Goal: Information Seeking & Learning: Find specific fact

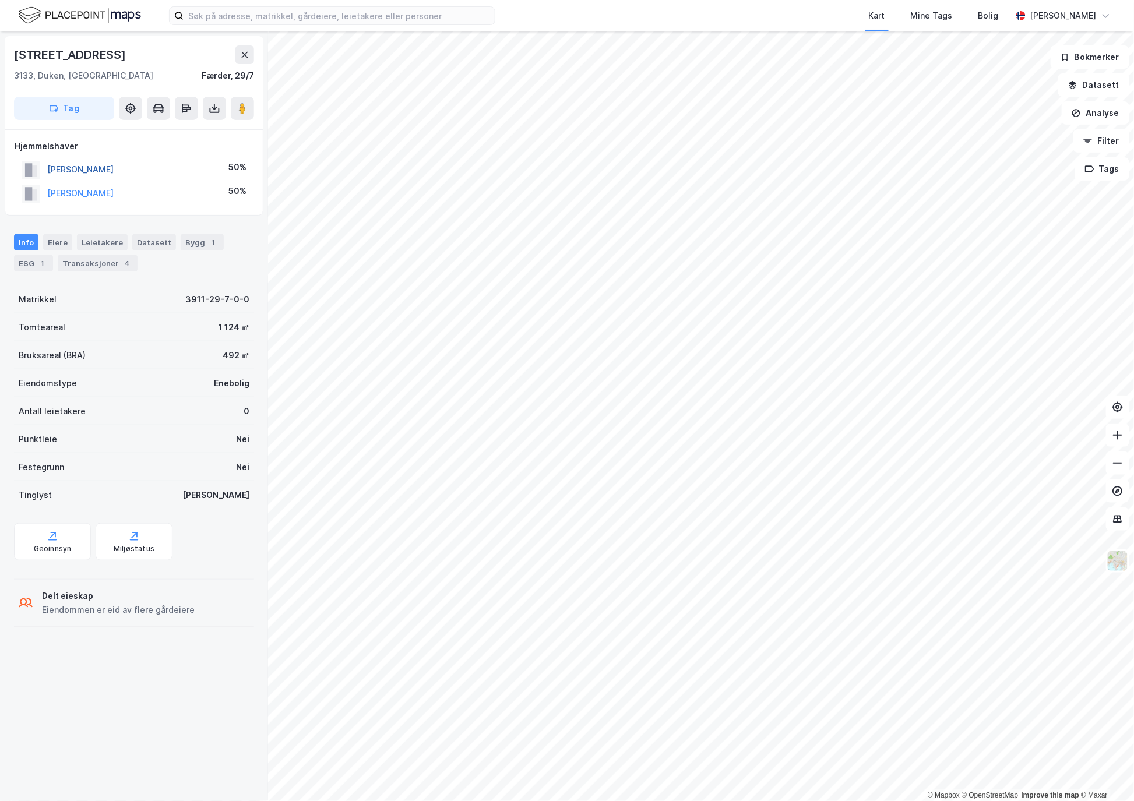
click at [0, 0] on button "[PERSON_NAME]" at bounding box center [0, 0] width 0 height 0
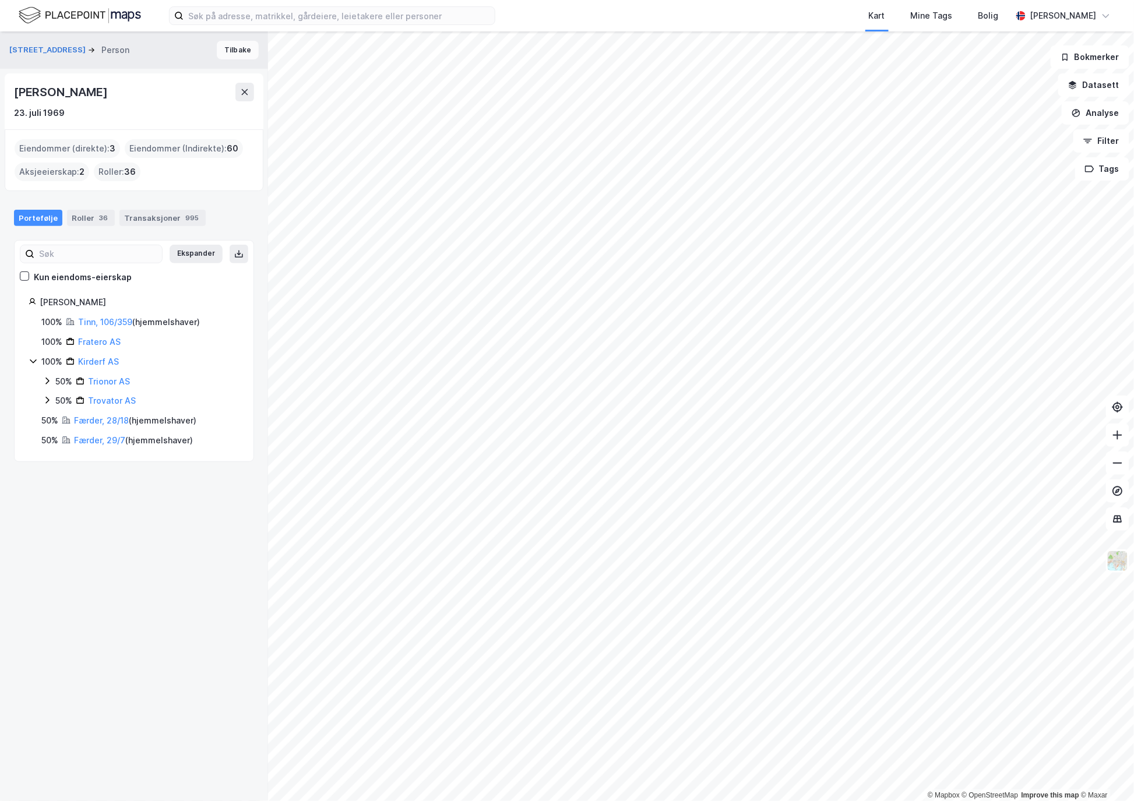
click at [228, 48] on button "Tilbake" at bounding box center [238, 50] width 42 height 19
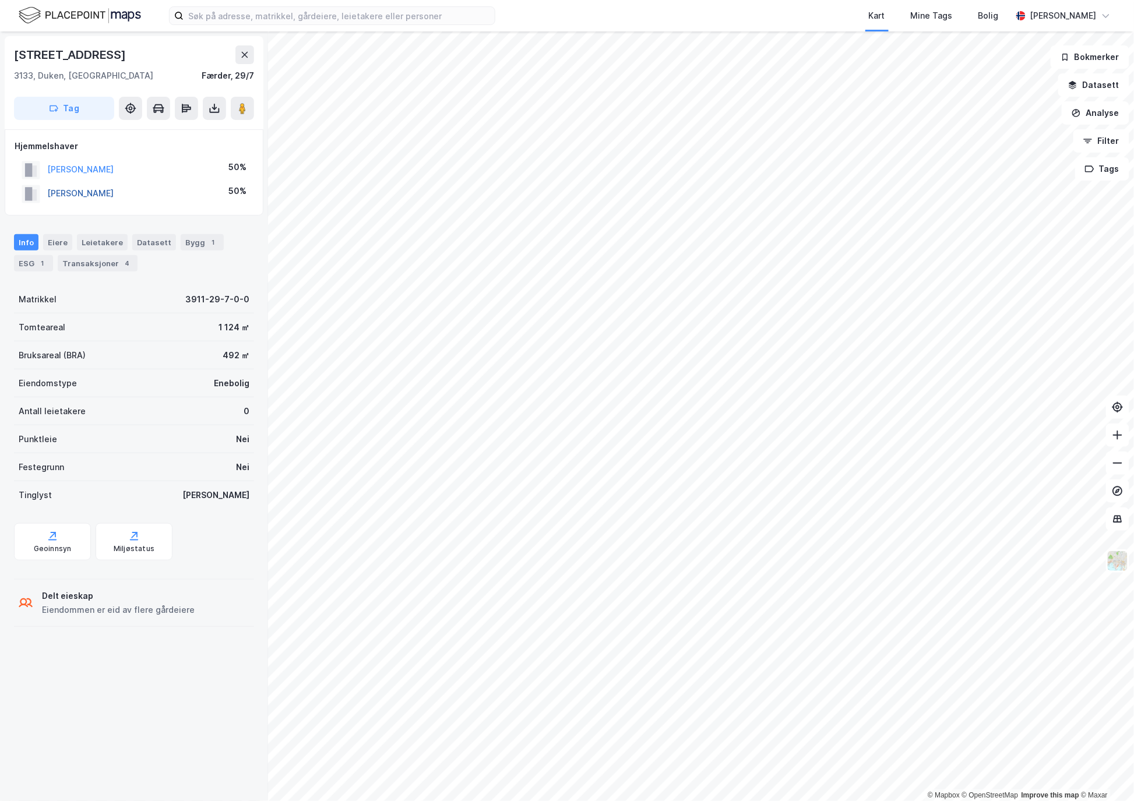
click at [0, 0] on button "[PERSON_NAME]" at bounding box center [0, 0] width 0 height 0
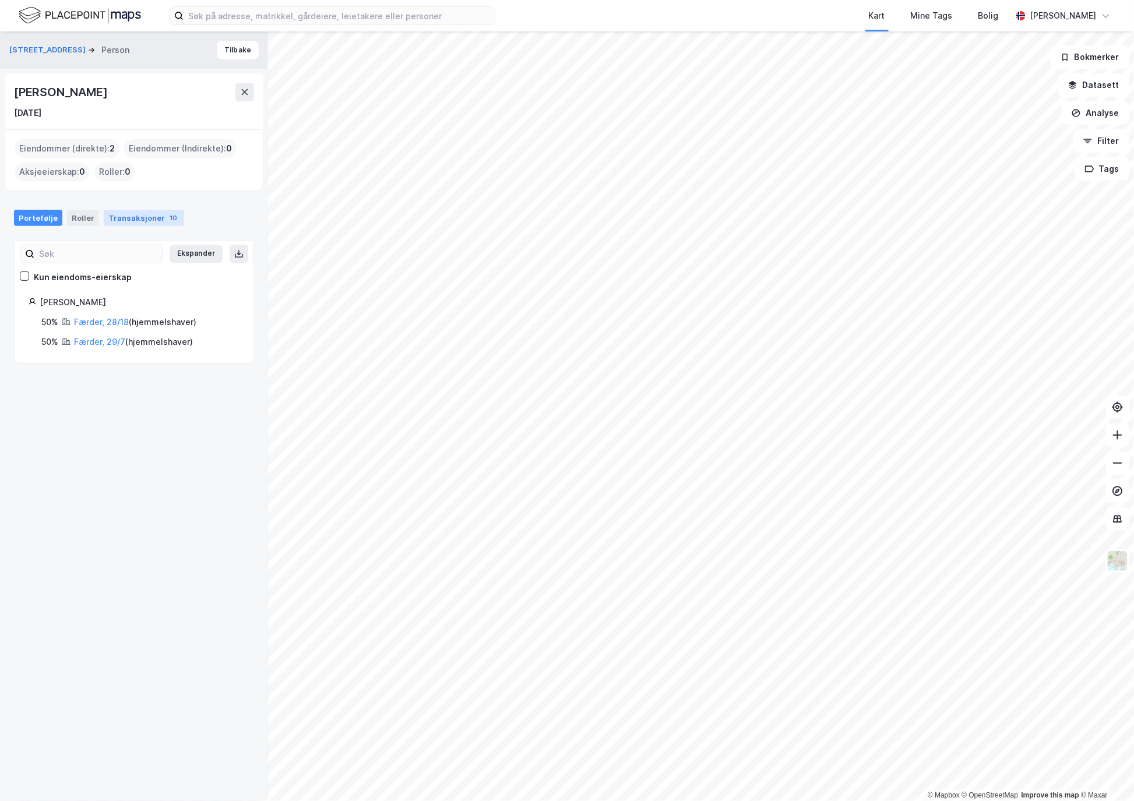
click at [132, 213] on div "Transaksjoner 10" at bounding box center [144, 218] width 80 height 16
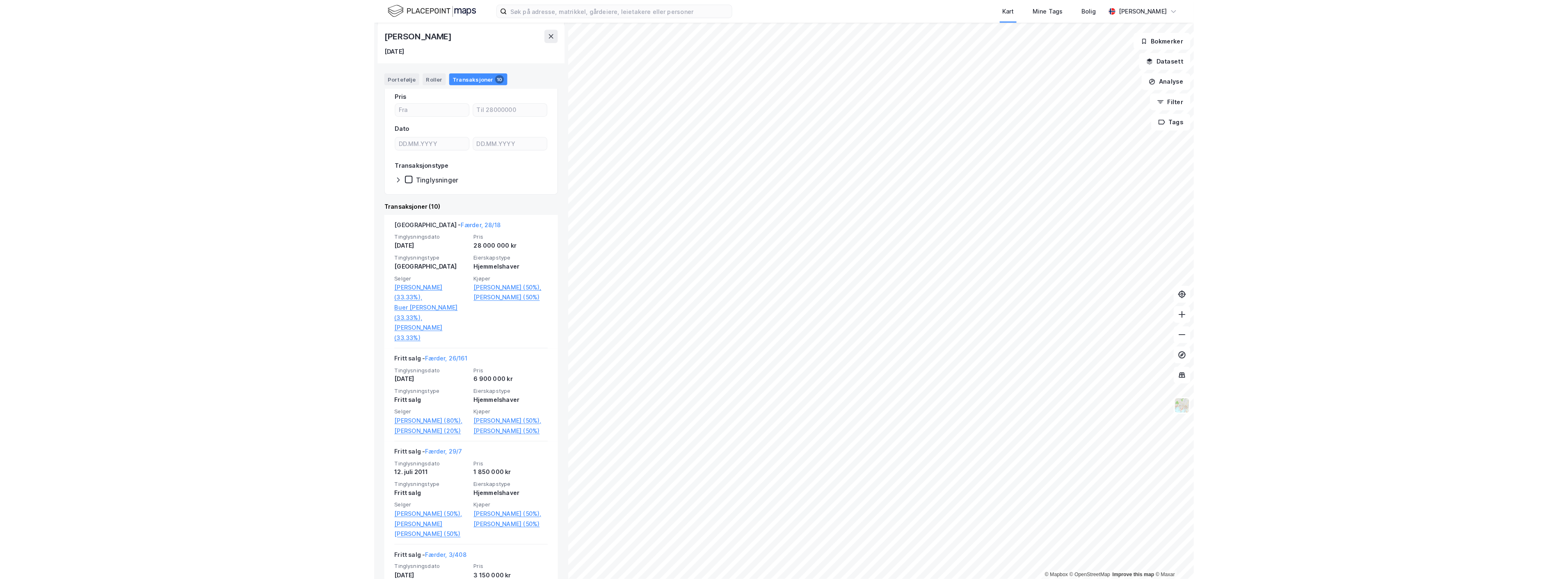
scroll to position [91, 0]
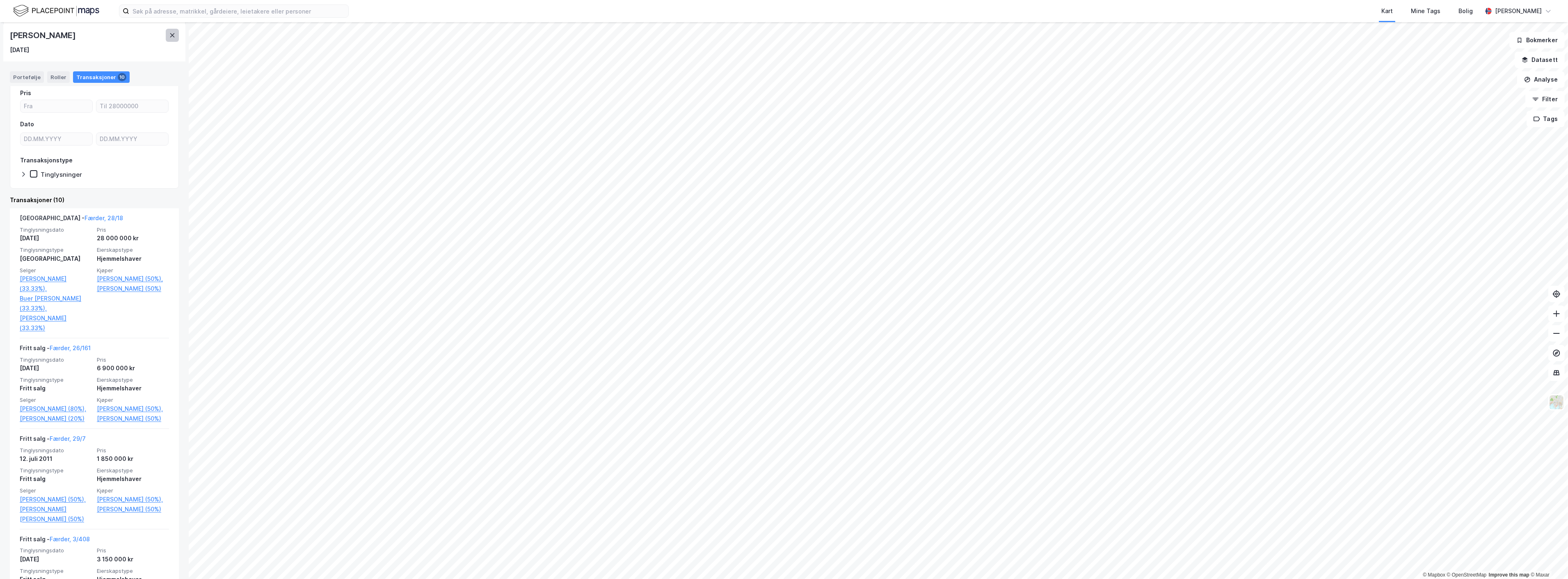
click at [171, 33] on icon at bounding box center [172, 34] width 6 height 6
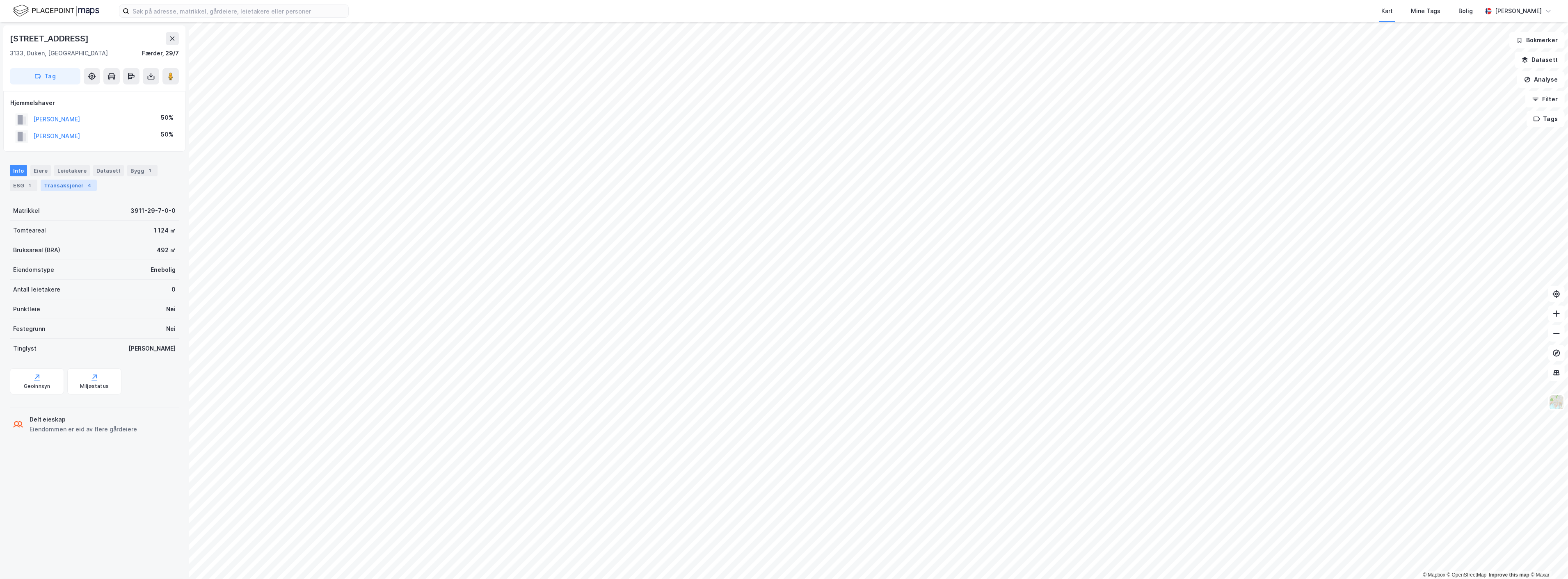
click at [72, 183] on div "Transaksjoner 4" at bounding box center [69, 185] width 56 height 11
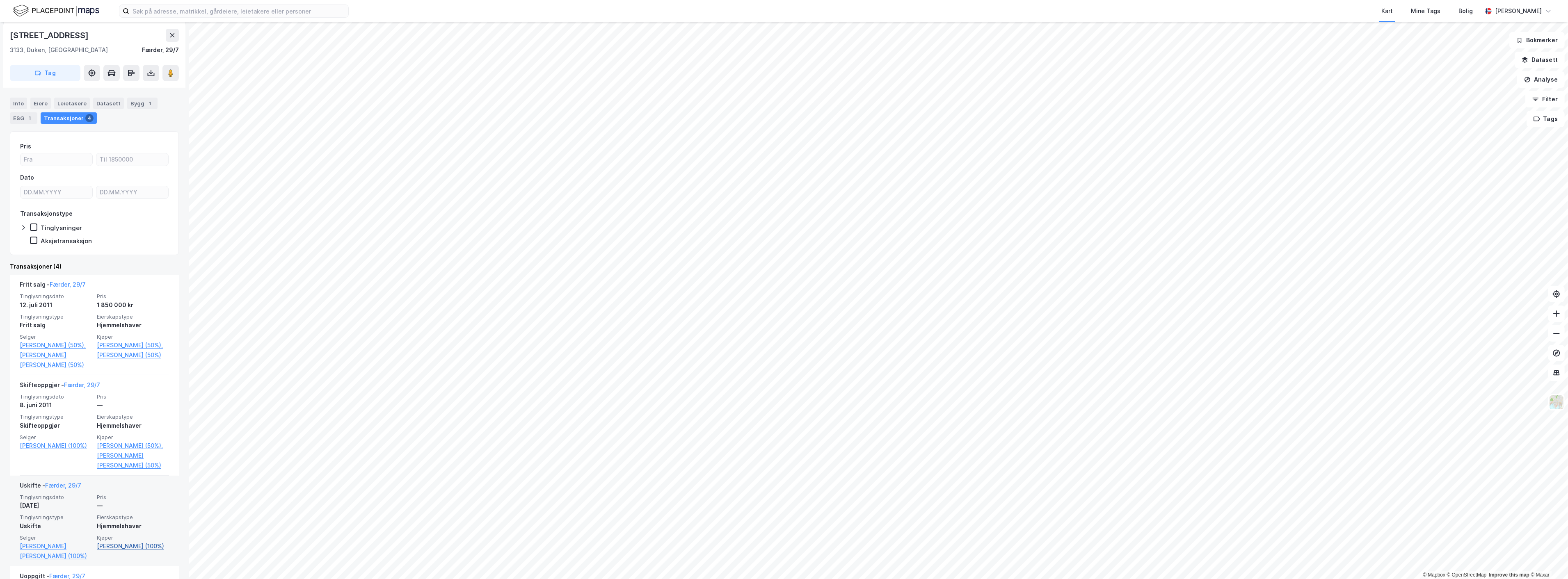
scroll to position [39, 0]
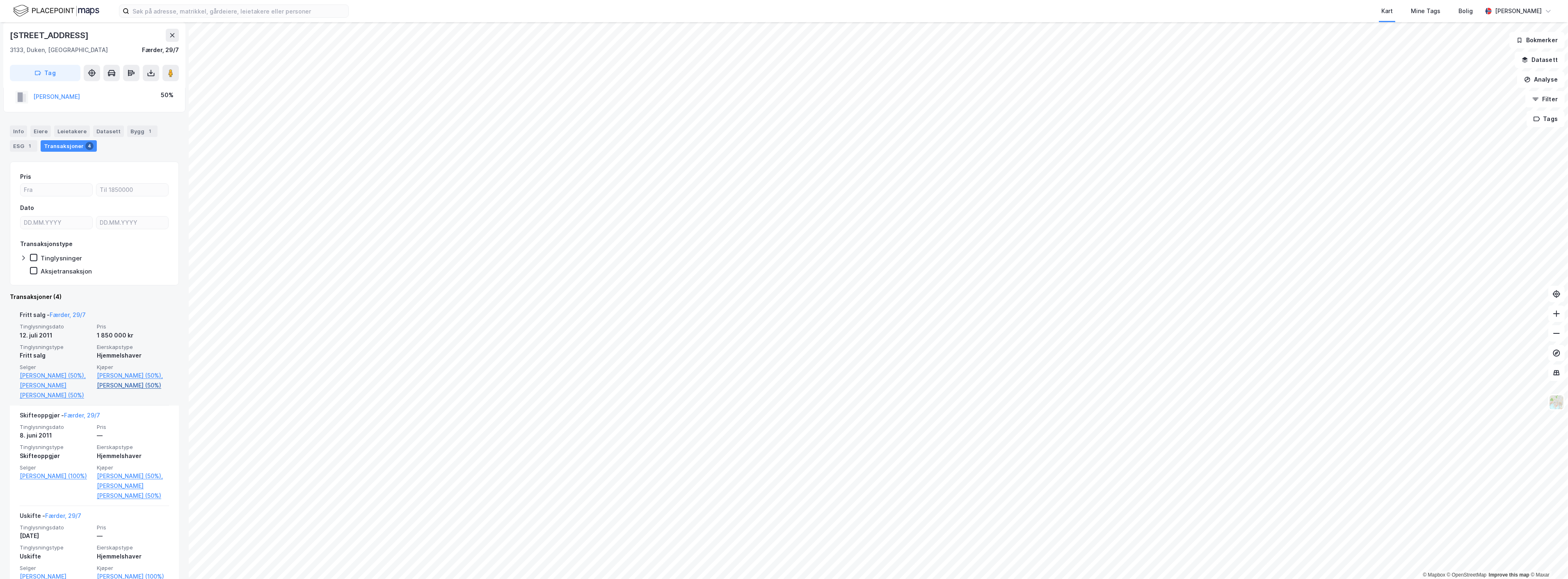
click at [118, 386] on link "[PERSON_NAME] (50%)" at bounding box center [133, 386] width 73 height 10
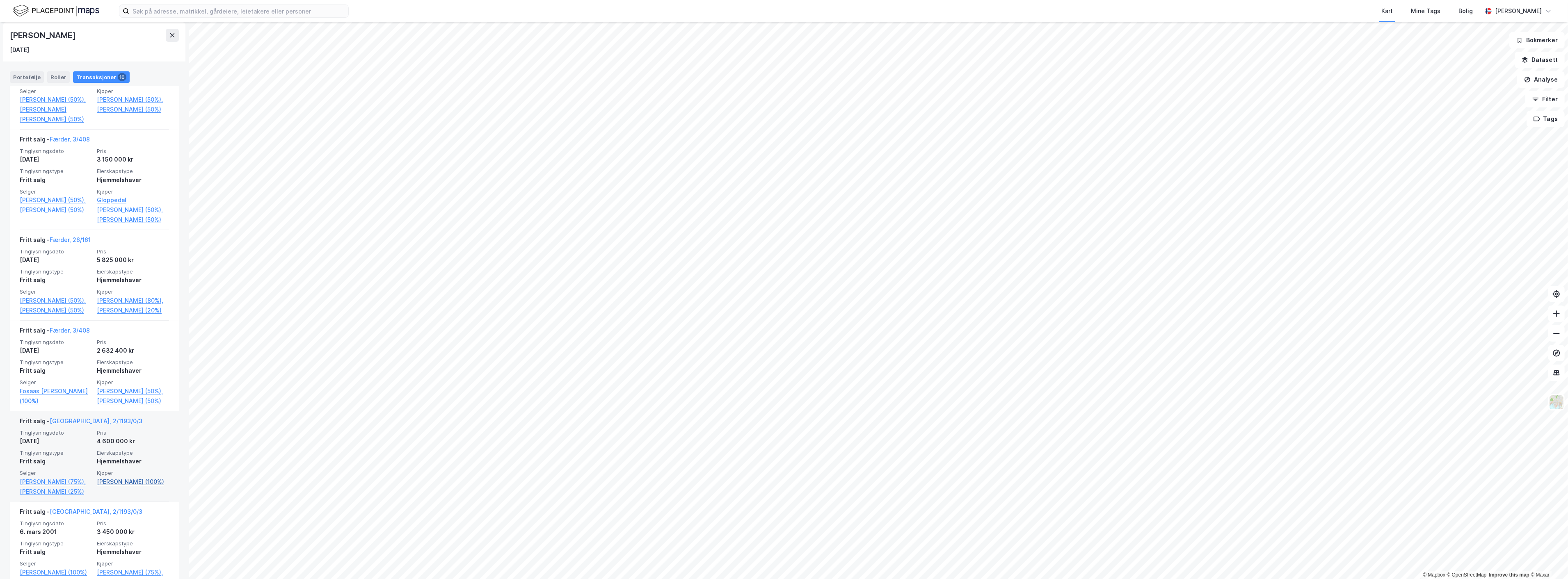
scroll to position [500, 0]
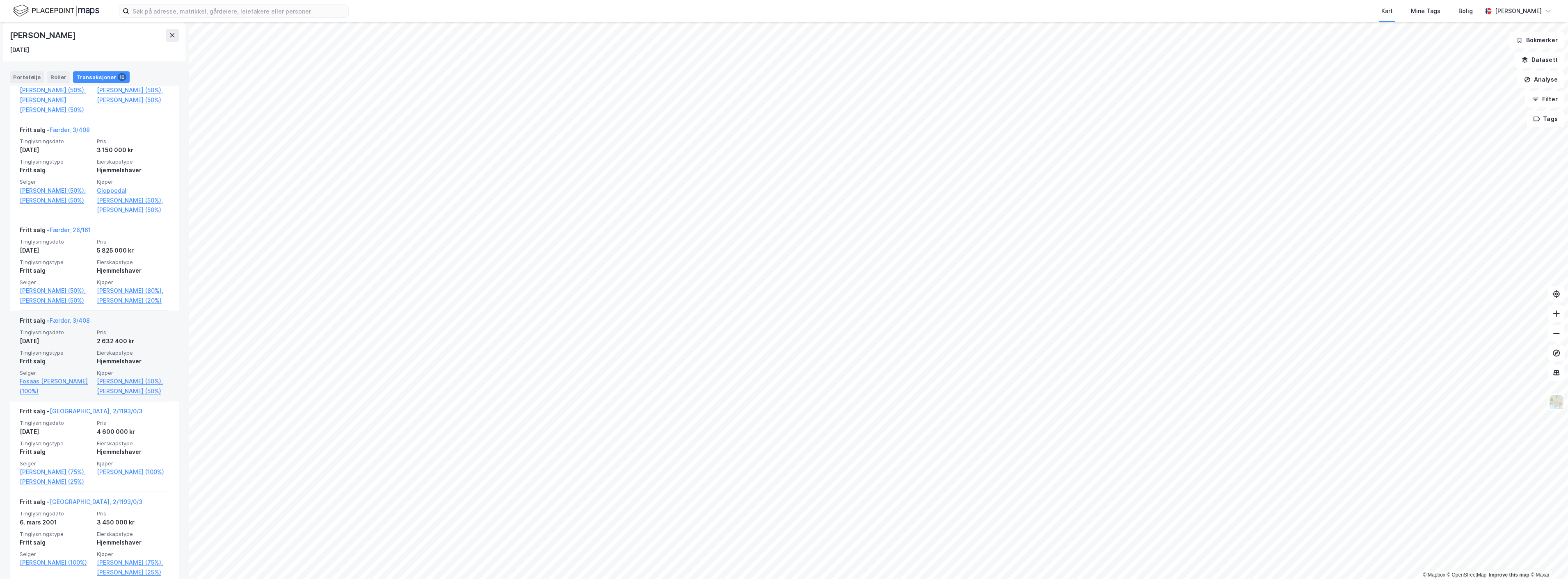
click at [77, 329] on div "Fritt salg - Færder, 3/408" at bounding box center [55, 322] width 70 height 13
click at [77, 324] on link "Færder, 3/408" at bounding box center [69, 320] width 40 height 7
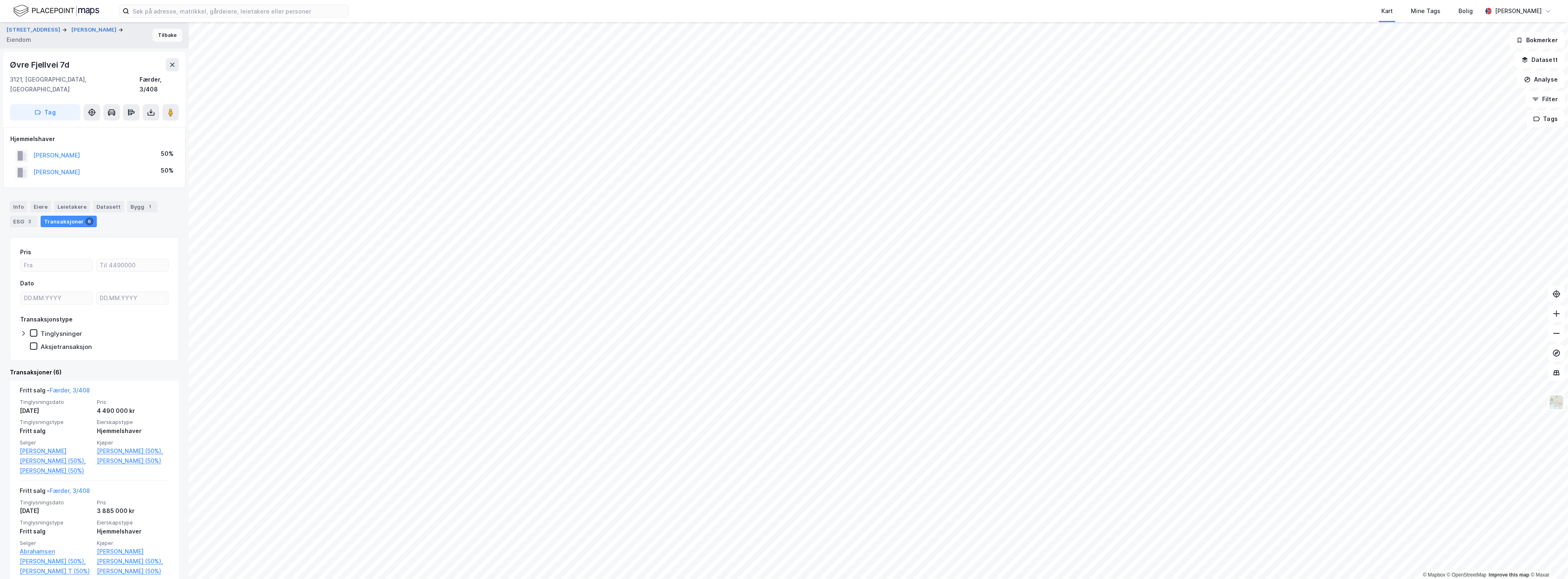
click at [153, 34] on button "Tilbake" at bounding box center [168, 35] width 30 height 13
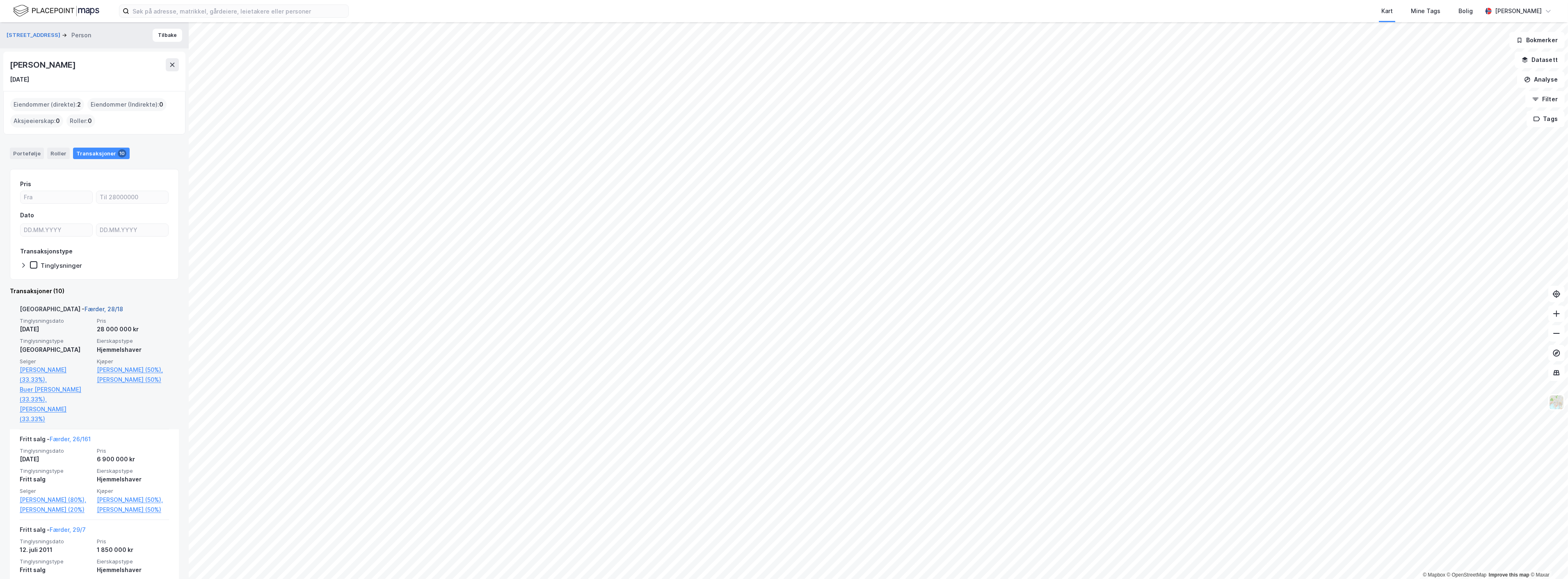
click at [84, 305] on link "Færder, 28/18" at bounding box center [104, 309] width 39 height 7
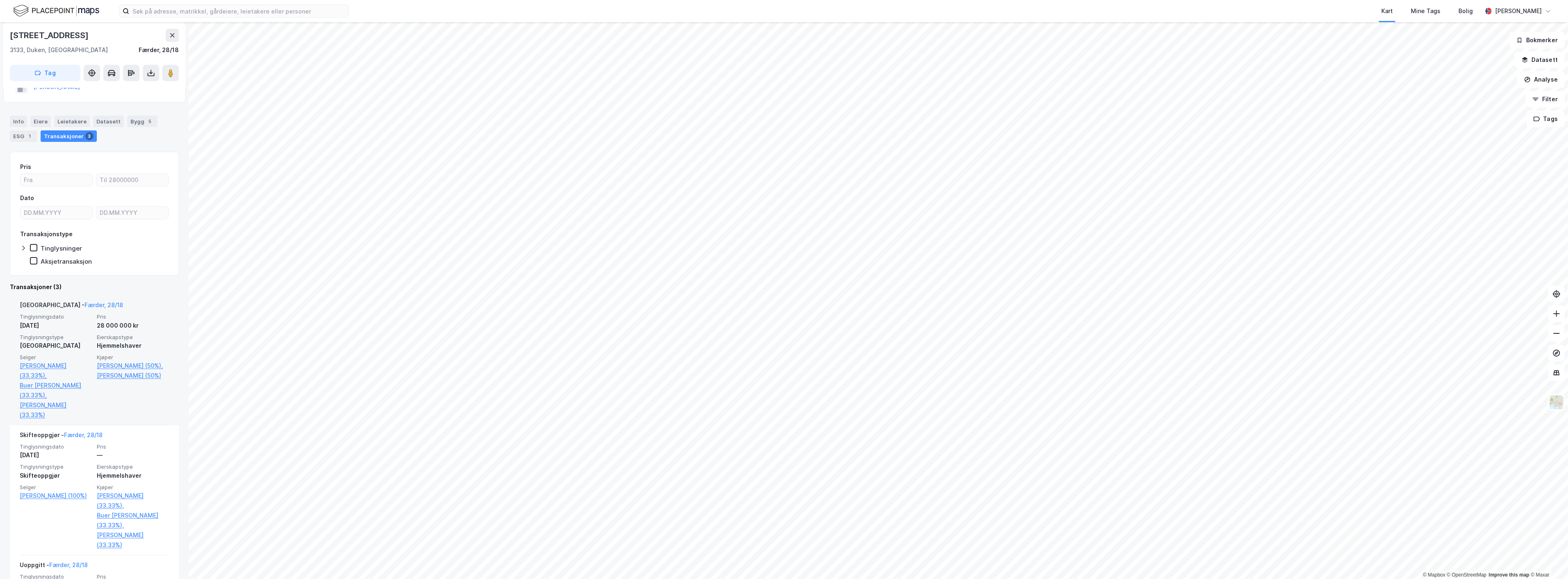
scroll to position [91, 0]
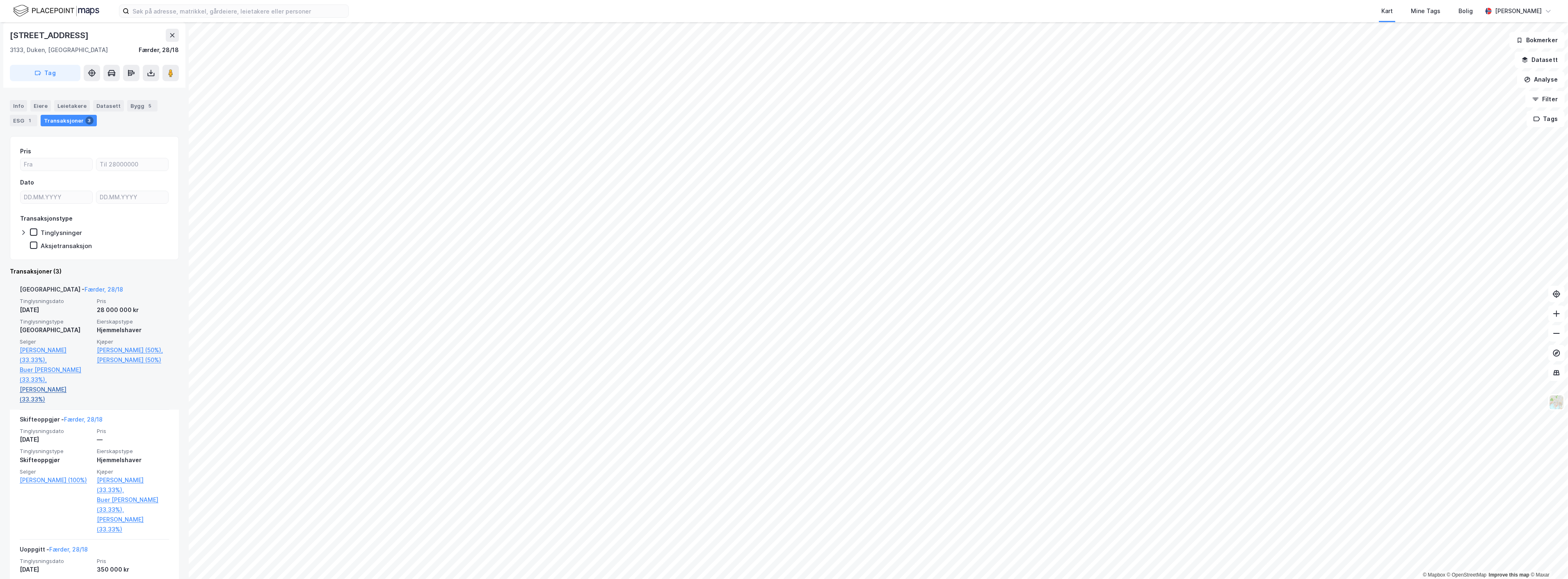
click at [73, 387] on link "[PERSON_NAME] (33.33%)" at bounding box center [56, 395] width 73 height 20
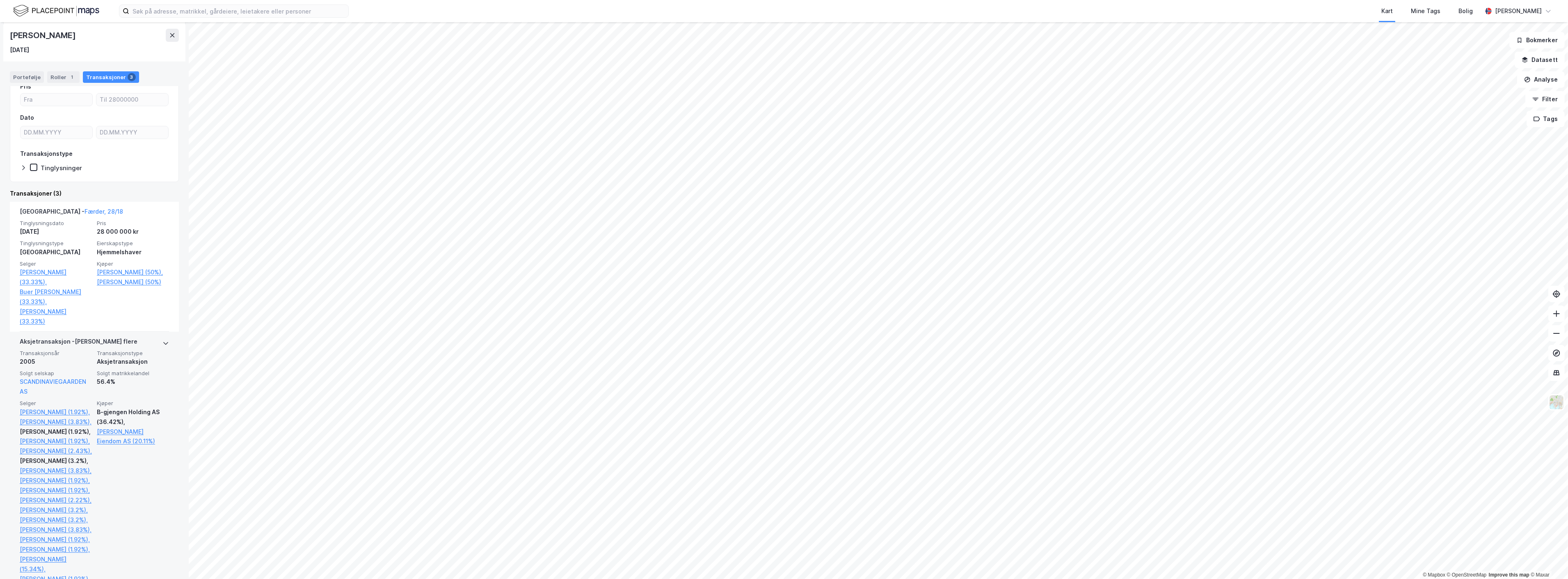
scroll to position [91, 0]
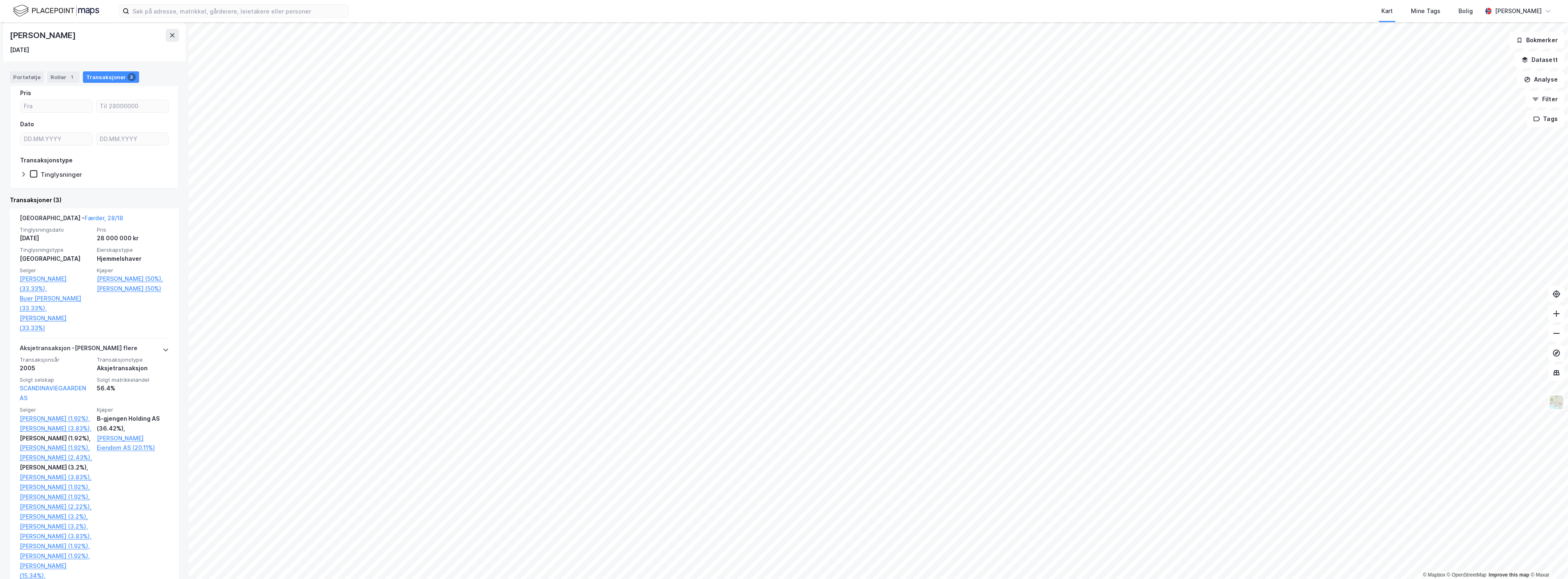
drag, startPoint x: 13, startPoint y: 36, endPoint x: 103, endPoint y: 42, distance: 90.2
click at [103, 42] on div "[PERSON_NAME] [DATE]" at bounding box center [94, 42] width 169 height 26
copy div "[PERSON_NAME]"
